Goal: Transaction & Acquisition: Book appointment/travel/reservation

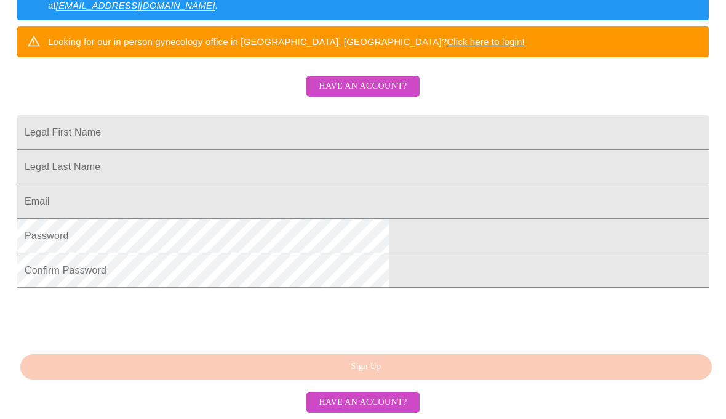
click at [370, 92] on span "Have an account?" at bounding box center [363, 86] width 88 height 15
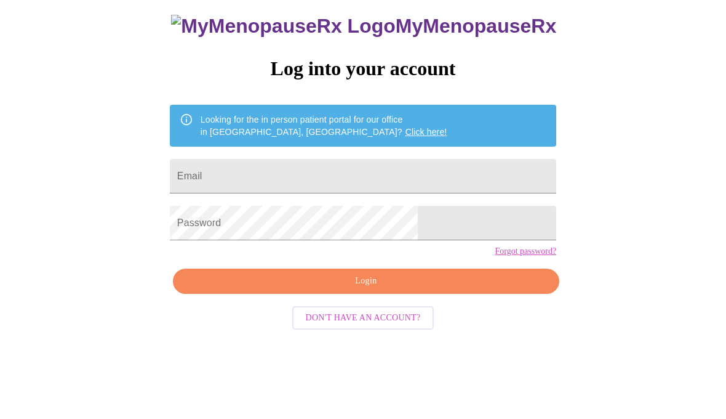
scroll to position [12, 0]
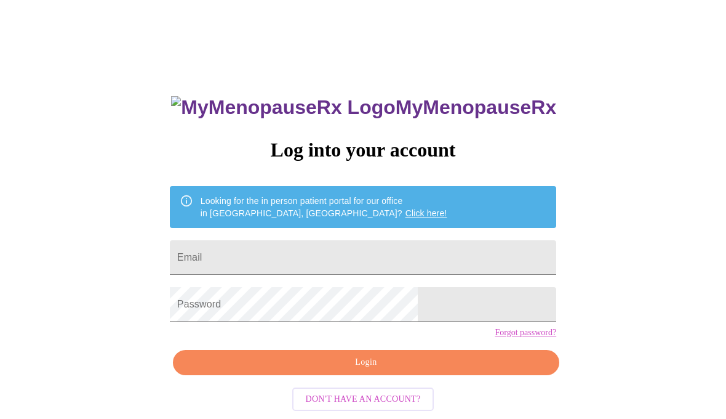
click at [327, 261] on input "Email" at bounding box center [363, 257] width 387 height 34
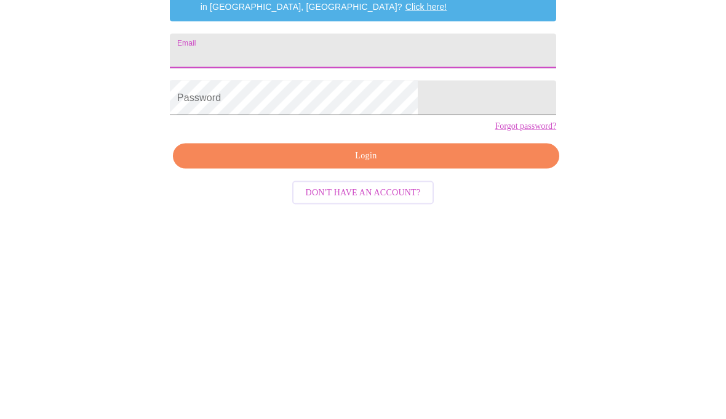
scroll to position [59, 0]
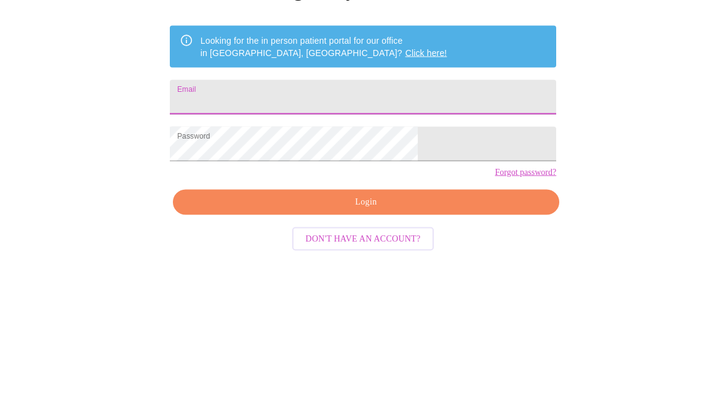
type input "[PERSON_NAME][EMAIL_ADDRESS][DOMAIN_NAME]"
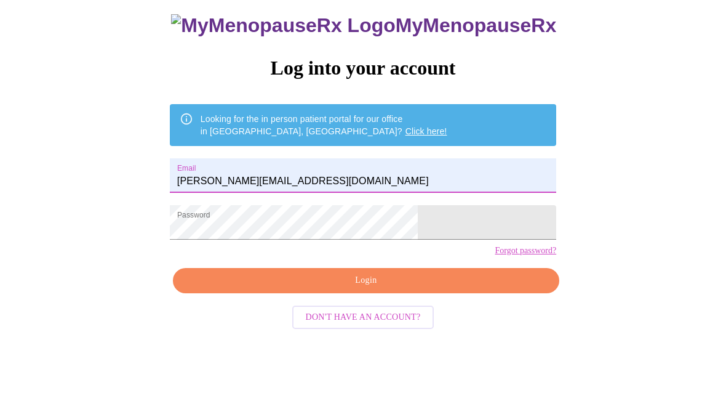
click at [325, 289] on span "Login" at bounding box center [366, 280] width 358 height 15
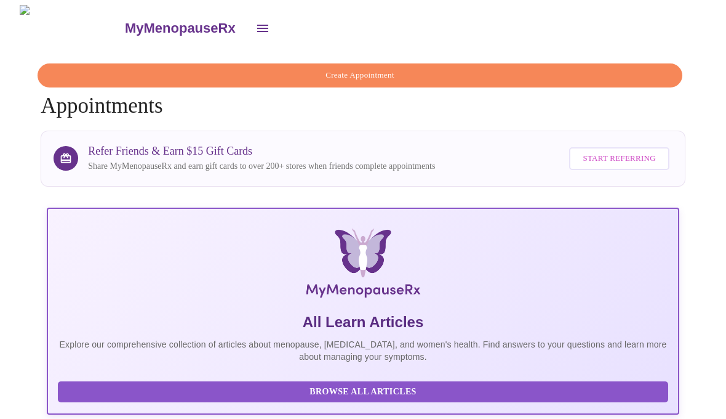
click at [257, 25] on icon "open drawer" at bounding box center [262, 28] width 11 height 7
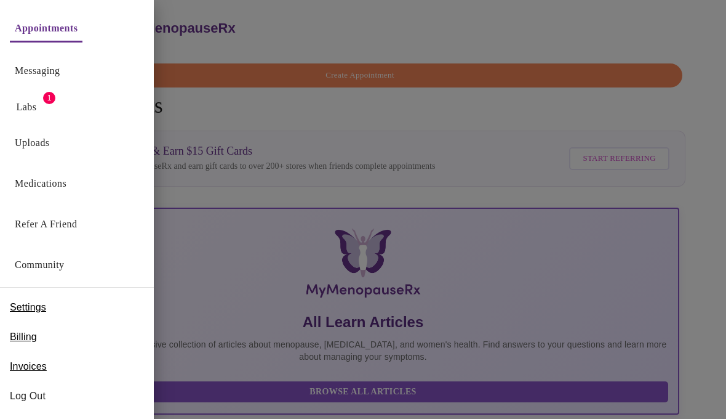
click at [66, 185] on link "Medications" at bounding box center [41, 183] width 52 height 17
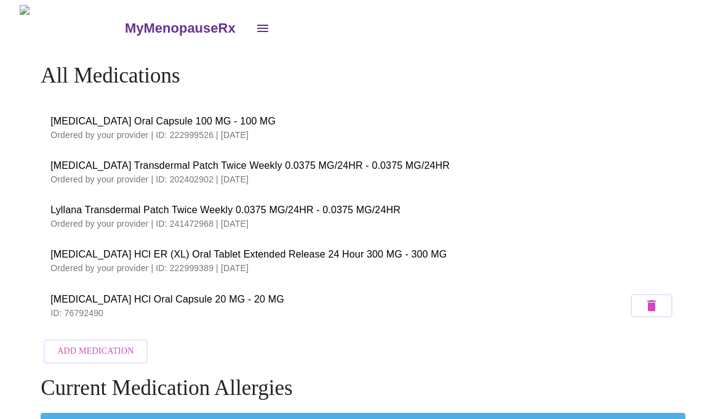
click at [248, 23] on button "open drawer" at bounding box center [263, 29] width 30 height 30
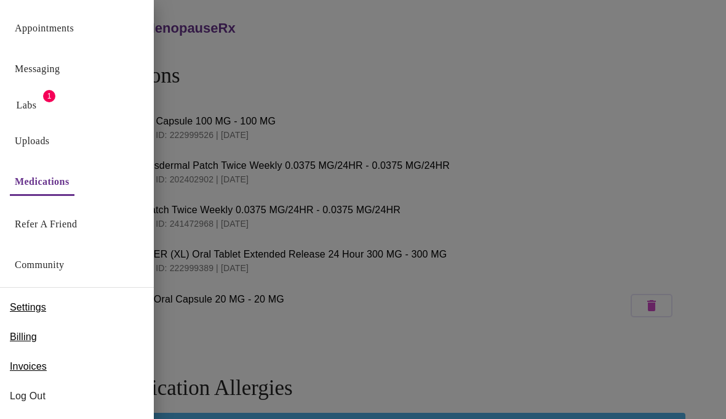
click at [35, 73] on link "Messaging" at bounding box center [37, 68] width 45 height 17
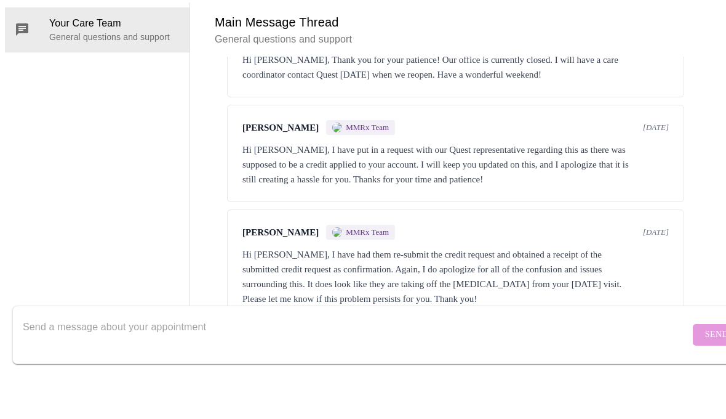
scroll to position [3214, 0]
click at [96, 363] on textarea "Send a message about your appointment" at bounding box center [356, 382] width 667 height 39
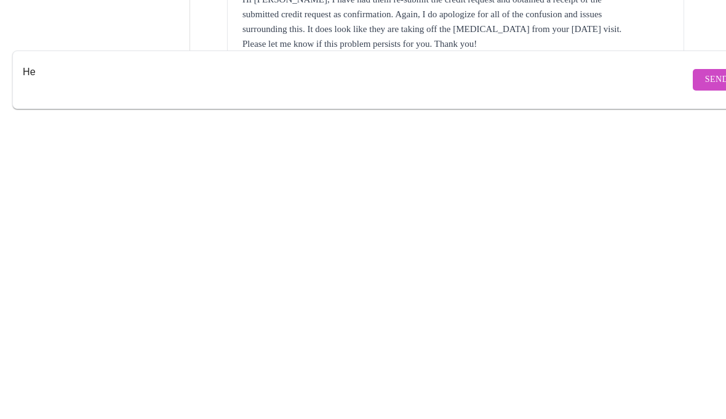
scroll to position [46, 0]
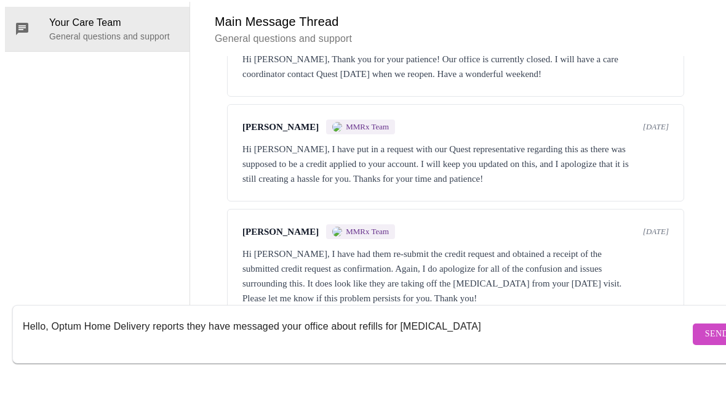
click at [457, 363] on textarea "Hello, Optum Home Delivery reports they have messaged your office about refills…" at bounding box center [356, 382] width 667 height 39
click at [135, 363] on textarea "Hello, Optum Home Delivery reports they have messaged your office about refills…" at bounding box center [356, 382] width 667 height 39
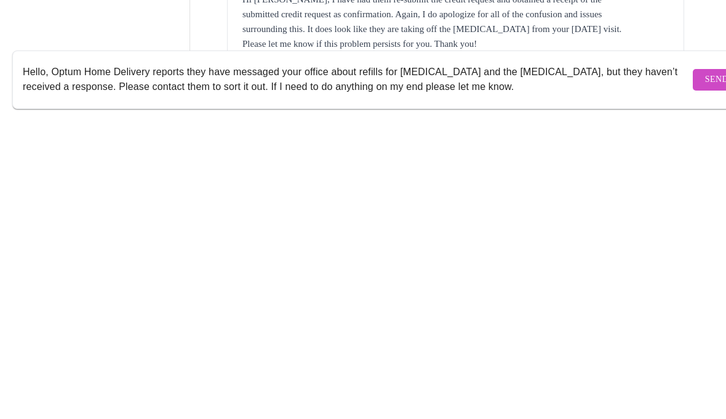
type textarea "Hello, Optum Home Delivery reports they have messaged your office about refills…"
click at [705, 375] on span "Send" at bounding box center [716, 382] width 23 height 15
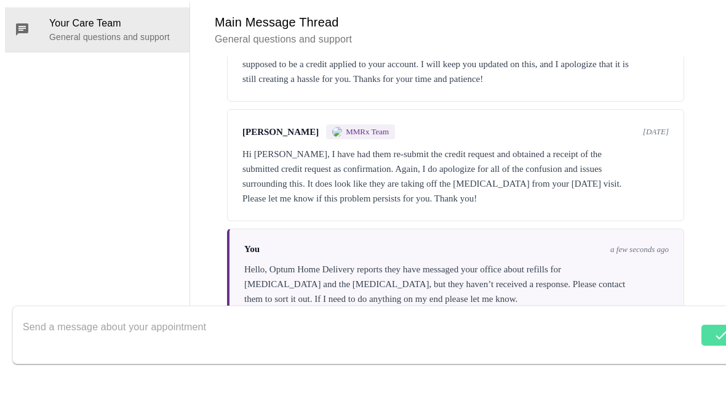
scroll to position [3317, 0]
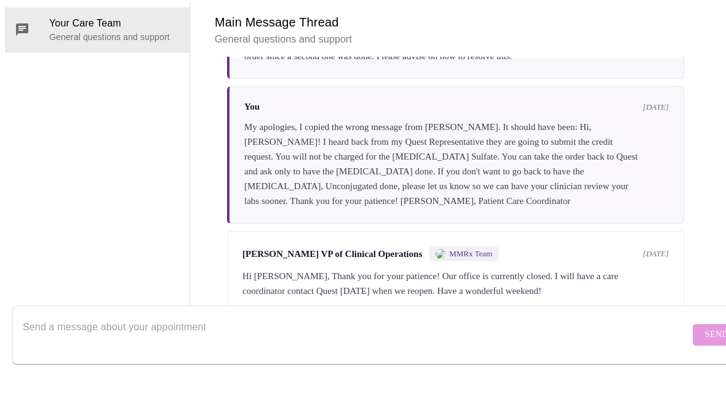
scroll to position [3317, 0]
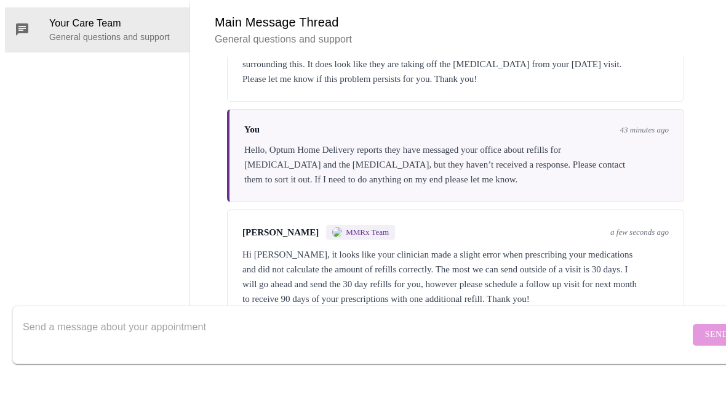
scroll to position [46, 0]
click at [69, 363] on textarea "Send a message about your appointment" at bounding box center [356, 382] width 667 height 39
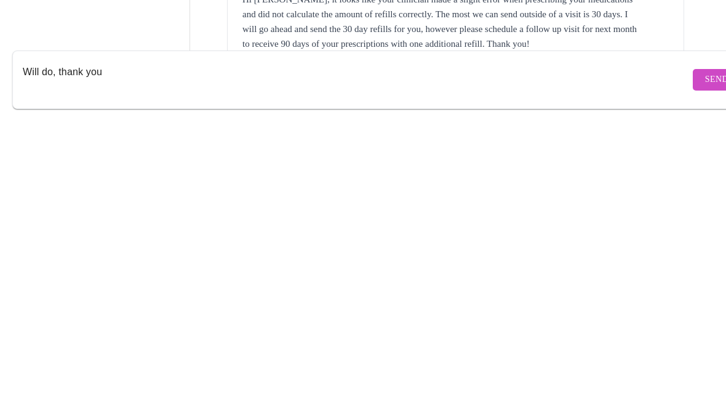
type textarea "Will do, thank you"
click at [705, 375] on span "Send" at bounding box center [716, 382] width 23 height 15
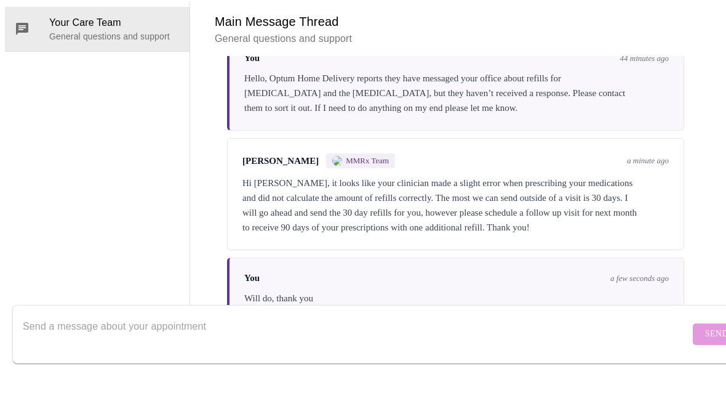
click at [398, 322] on div "You a few seconds ago" at bounding box center [456, 327] width 425 height 10
click at [119, 363] on textarea "Send a message about your appointment" at bounding box center [356, 382] width 667 height 39
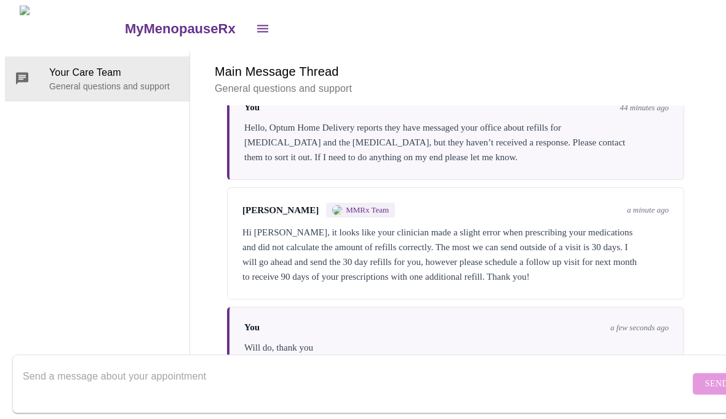
scroll to position [0, 0]
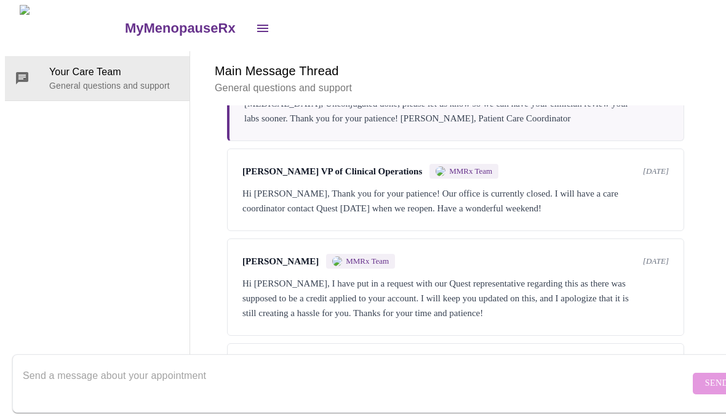
click at [255, 27] on icon "open drawer" at bounding box center [262, 28] width 15 height 15
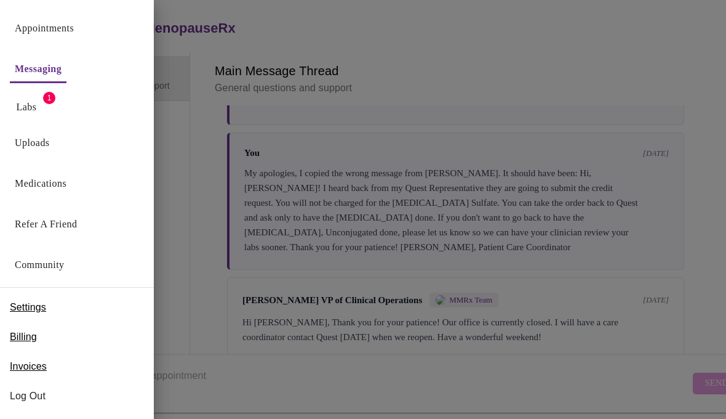
scroll to position [2969, 0]
click at [63, 25] on link "Appointments" at bounding box center [44, 28] width 59 height 17
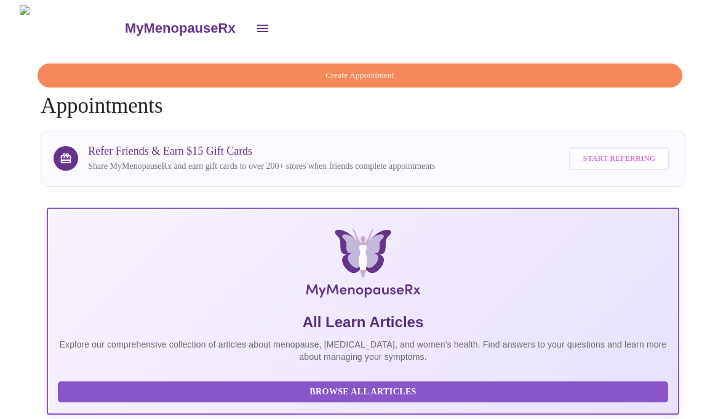
click at [371, 68] on span "Create Appointment" at bounding box center [360, 75] width 617 height 14
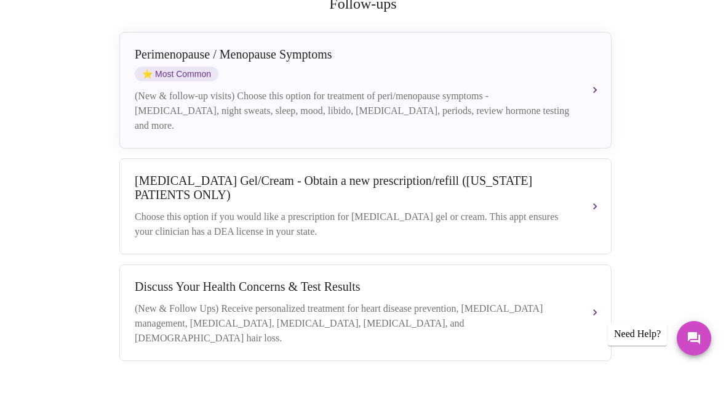
scroll to position [199, 0]
click at [584, 95] on div "Perimenopause / Menopause Symptoms ⭐ Most Common (New & follow-up visits) Choos…" at bounding box center [366, 138] width 462 height 86
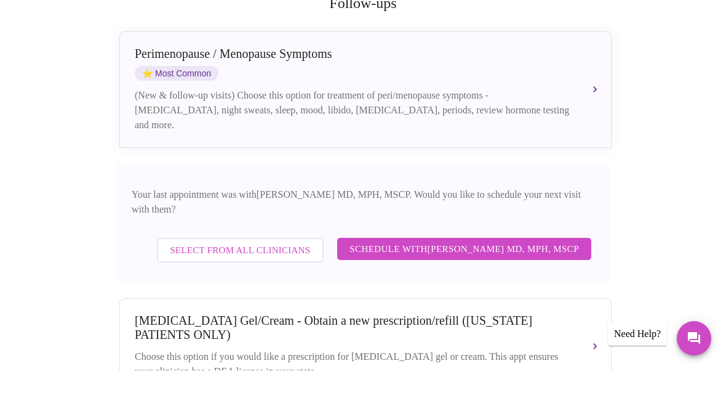
click at [255, 291] on span "Select from All Clinicians" at bounding box center [240, 299] width 140 height 16
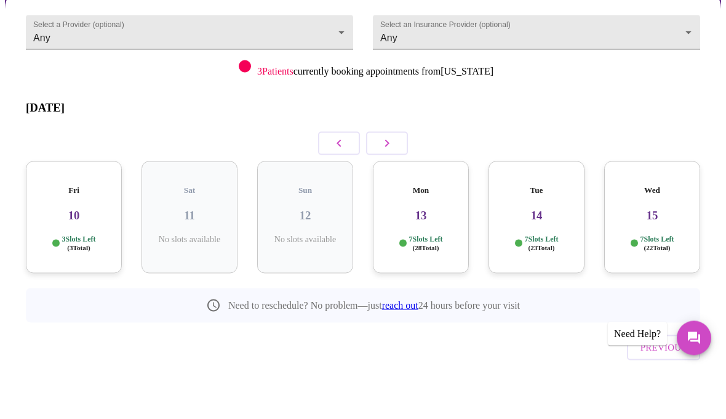
scroll to position [62, 0]
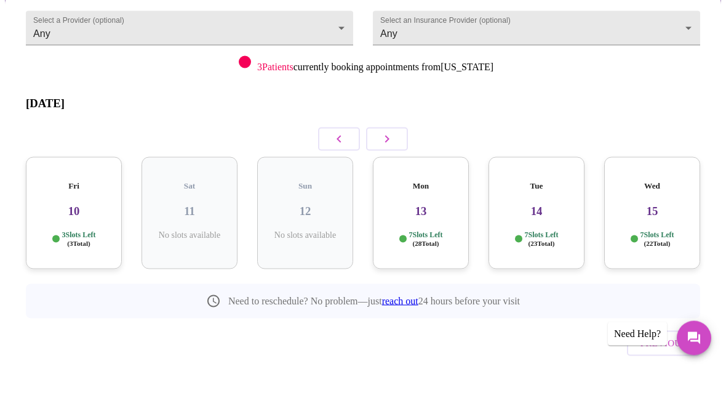
click at [430, 206] on div "Mon 13 7 Slots Left ( 28 Total)" at bounding box center [421, 262] width 96 height 112
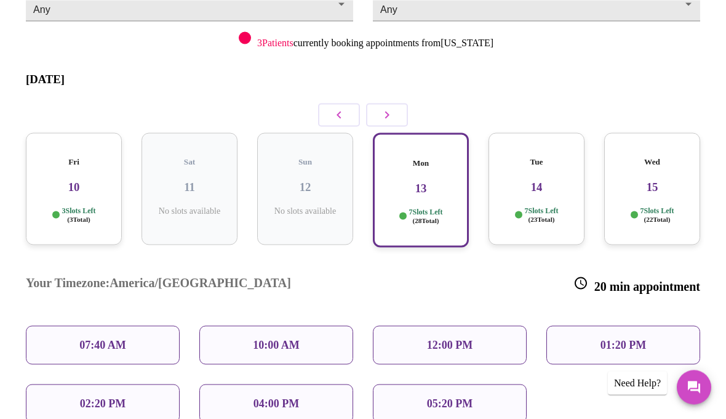
scroll to position [129, 0]
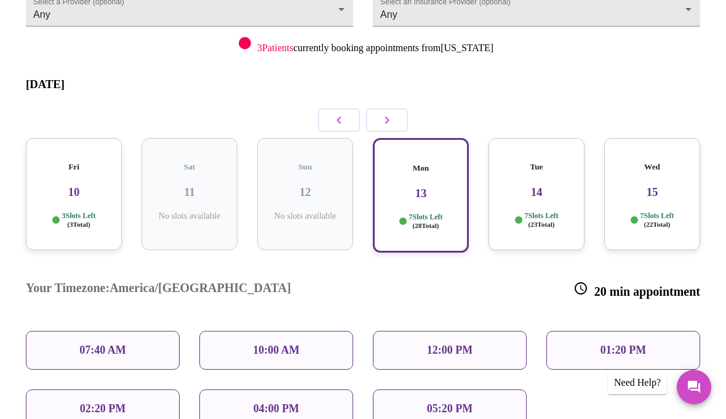
click at [385, 113] on icon "button" at bounding box center [387, 120] width 15 height 15
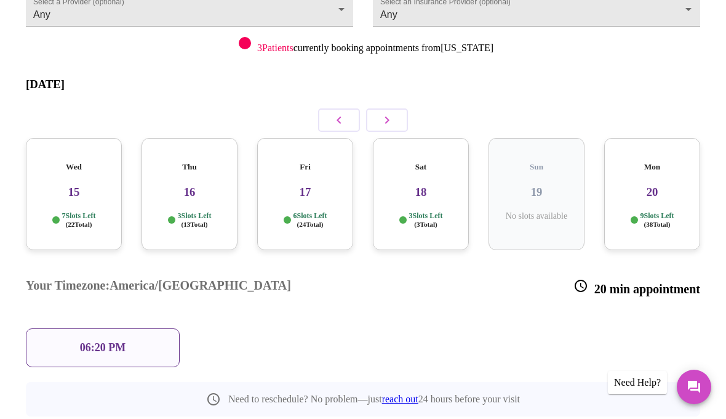
click at [381, 113] on icon "button" at bounding box center [387, 120] width 15 height 15
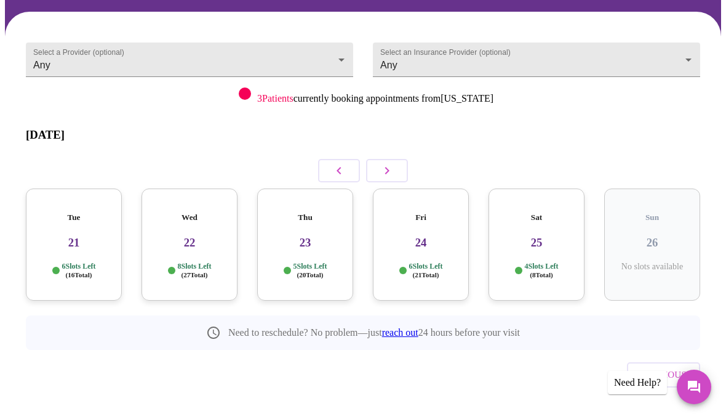
click at [181, 229] on div "Wed 22 8 Slots Left ( 27 Total)" at bounding box center [190, 244] width 96 height 112
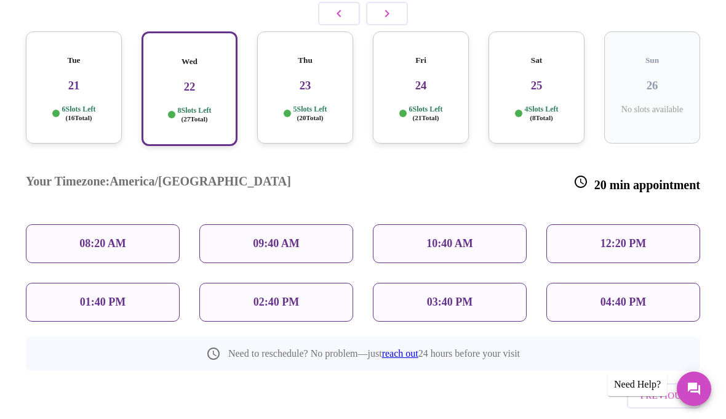
scroll to position [237, 0]
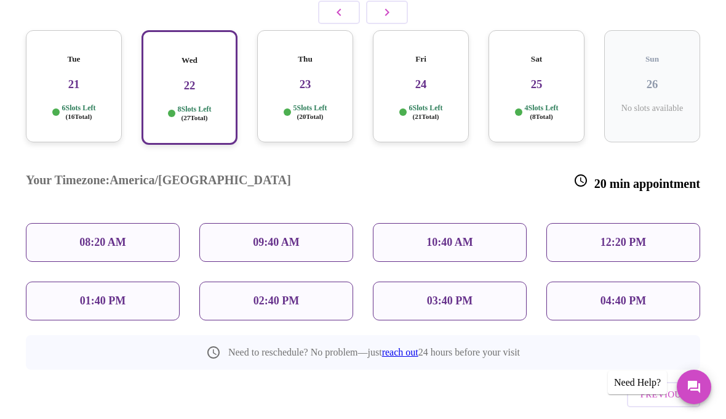
click at [661, 223] on div "12:20 PM" at bounding box center [624, 242] width 154 height 39
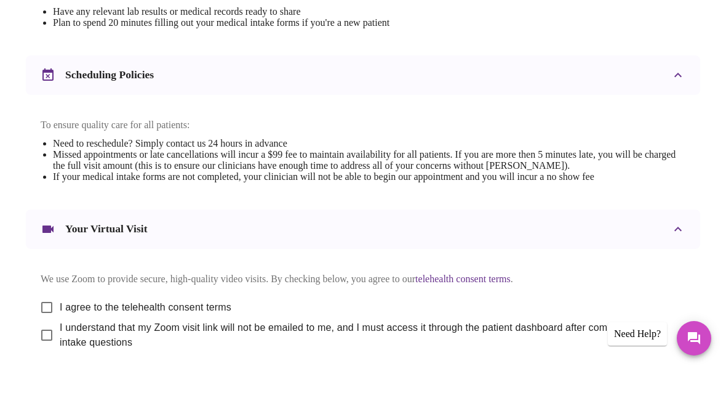
scroll to position [368, 0]
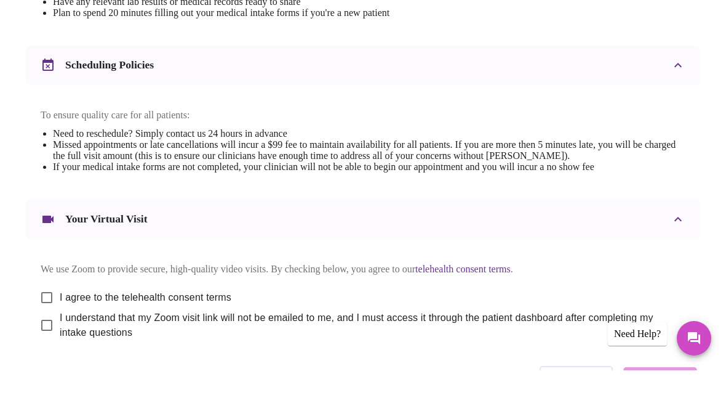
click at [42, 333] on input "I agree to the telehealth consent terms" at bounding box center [47, 346] width 26 height 26
checkbox input "true"
click at [40, 361] on input "I understand that my Zoom visit link will not be emailed to me, and I must acce…" at bounding box center [47, 374] width 26 height 26
checkbox input "true"
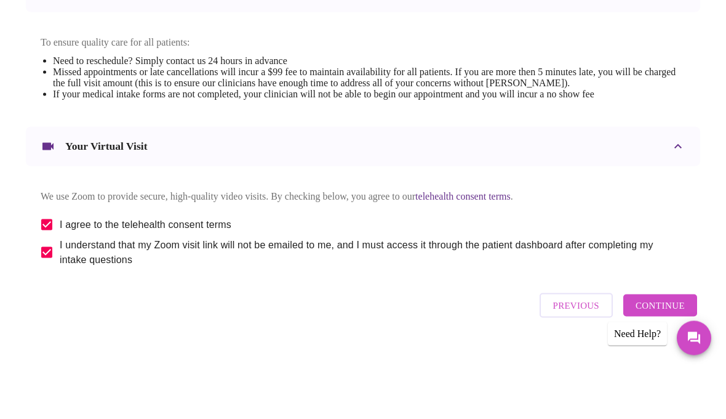
scroll to position [468, 0]
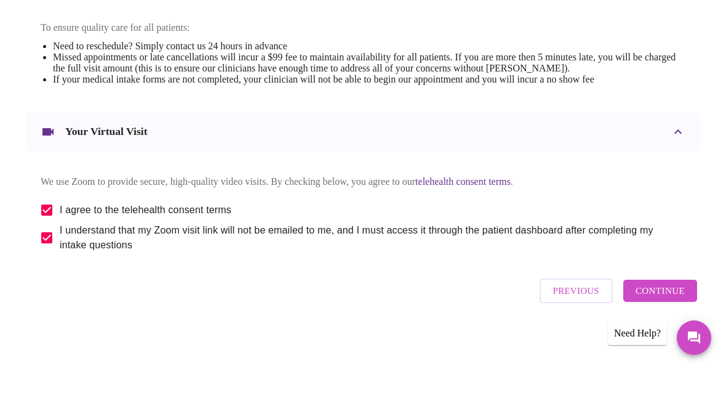
click at [646, 332] on span "Continue" at bounding box center [660, 340] width 49 height 16
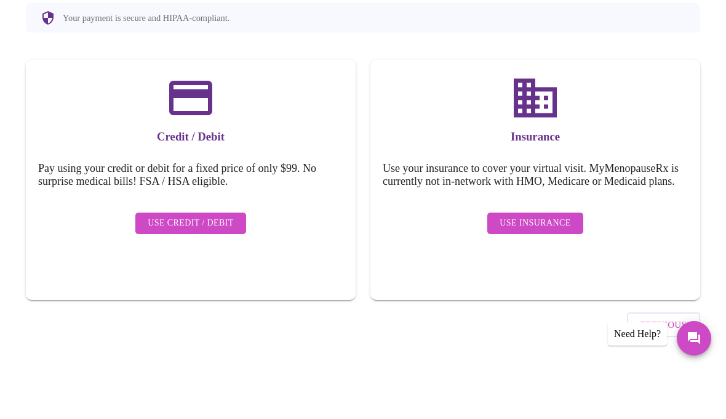
click at [552, 264] on span "Use Insurance" at bounding box center [535, 271] width 71 height 15
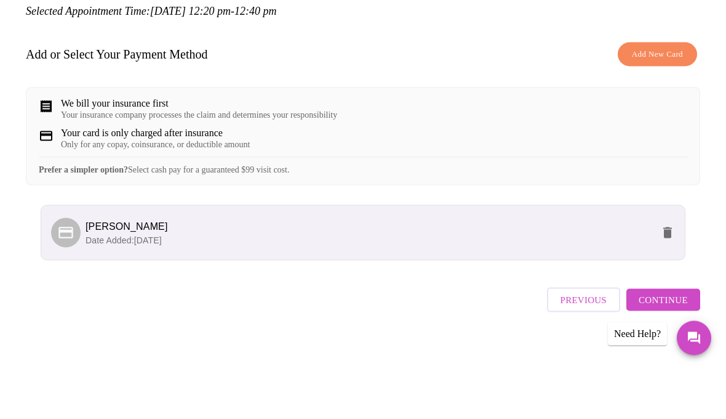
scroll to position [100, 0]
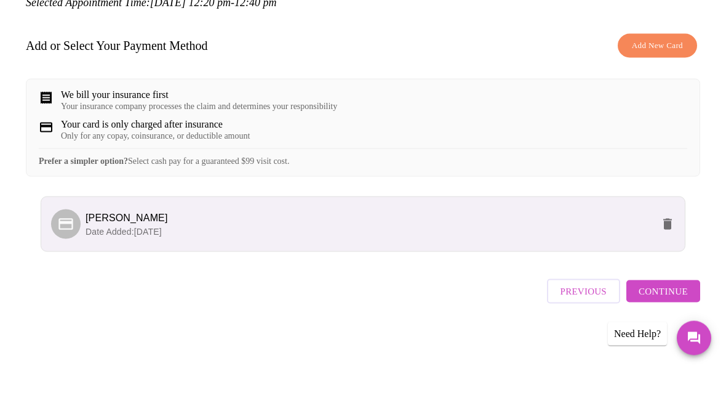
click at [667, 332] on span "Continue" at bounding box center [663, 340] width 49 height 16
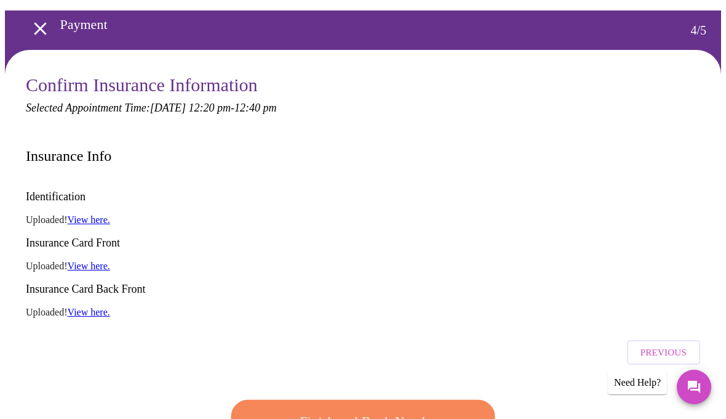
scroll to position [41, 0]
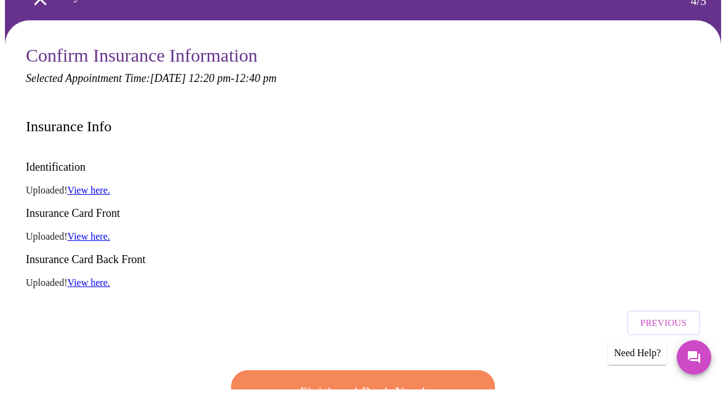
click at [390, 410] on span "Finish and Book Now!" at bounding box center [363, 421] width 228 height 23
